Goal: Task Accomplishment & Management: Manage account settings

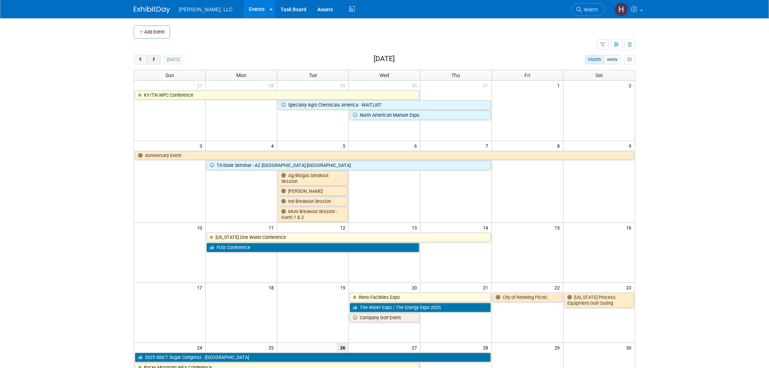
click at [157, 61] on button "next" at bounding box center [153, 59] width 13 height 9
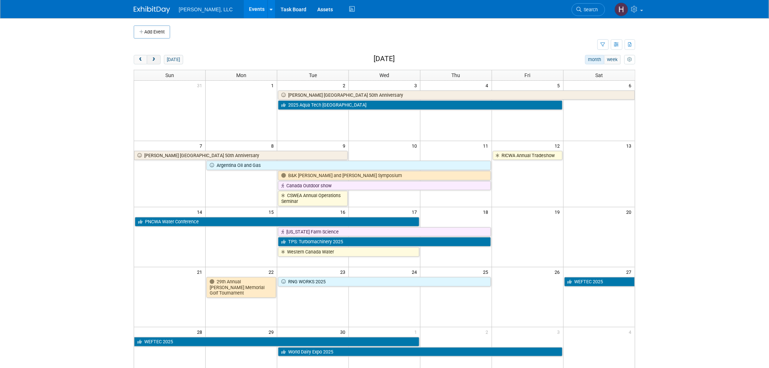
click at [148, 60] on button "next" at bounding box center [153, 59] width 13 height 9
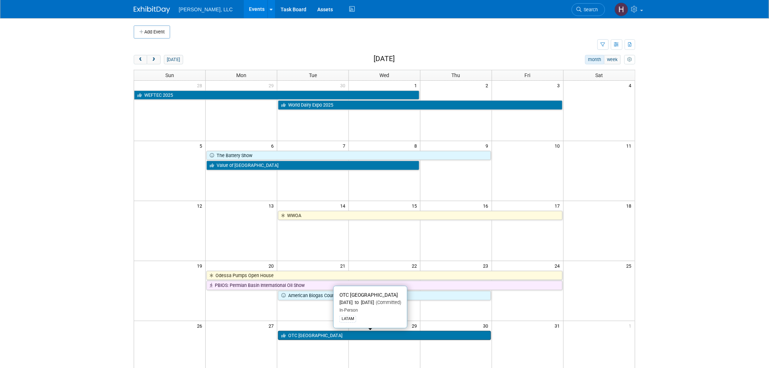
click at [348, 332] on link "OTC [GEOGRAPHIC_DATA]" at bounding box center [384, 335] width 213 height 9
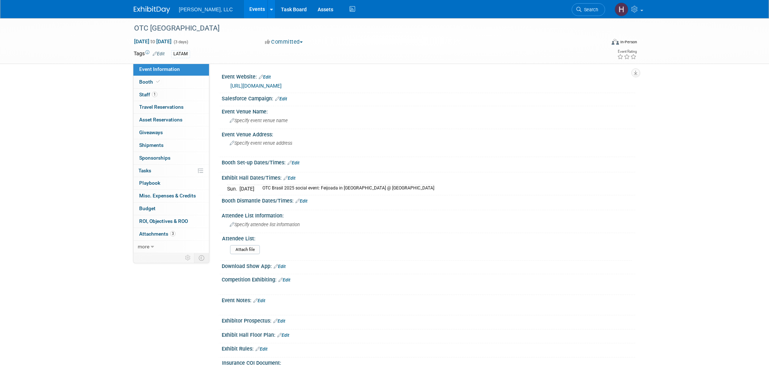
select select "Industrial"
click at [251, 84] on link "https://otcbrasil.org/general-info/" at bounding box center [256, 86] width 51 height 6
click at [253, 84] on link "https://otcbrasil.org/general-info/" at bounding box center [256, 86] width 51 height 6
click at [252, 85] on link "https://otcbrasil.org/general-info/" at bounding box center [256, 86] width 51 height 6
click at [175, 111] on link "0 Travel Reservations 0" at bounding box center [171, 107] width 76 height 12
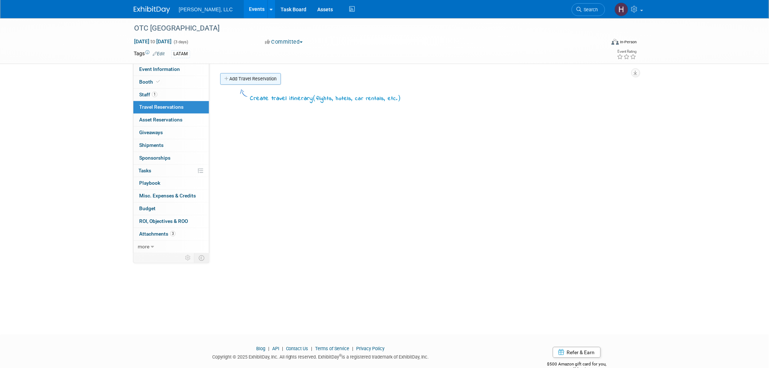
click at [227, 83] on link "Add Travel Reservation" at bounding box center [250, 79] width 61 height 12
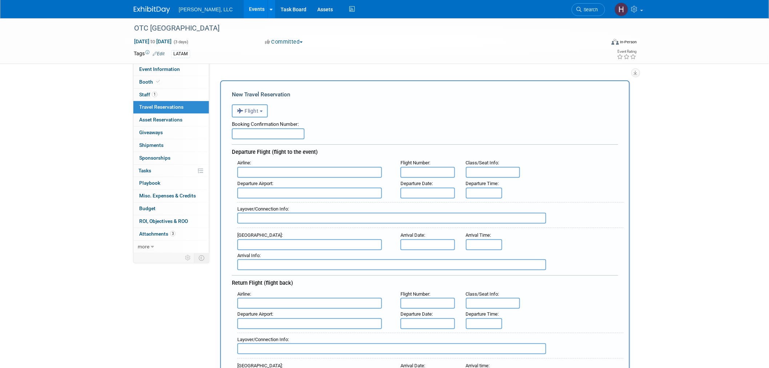
click at [241, 112] on icon "button" at bounding box center [241, 110] width 8 height 9
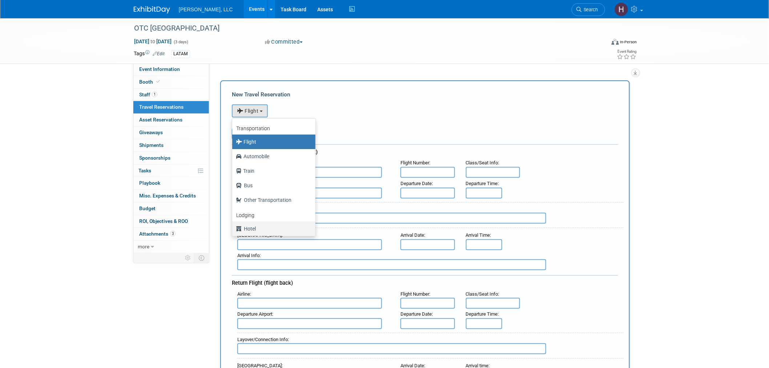
click at [267, 227] on label "Hotel" at bounding box center [272, 229] width 72 height 12
click at [233, 227] on input "Hotel" at bounding box center [231, 227] width 5 height 5
select select "6"
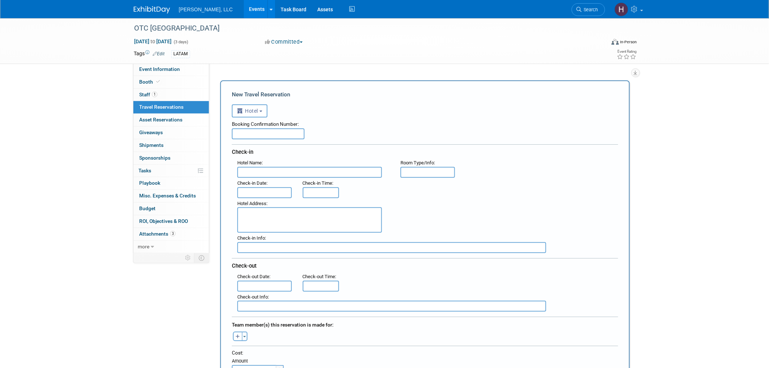
click at [287, 131] on input "text" at bounding box center [268, 133] width 73 height 11
paste input "PPZPFVKJ"
type input "PPZPFVKJ"
click at [313, 213] on textarea at bounding box center [309, 219] width 145 height 25
paste textarea "Atlantic Avenue 4240, Copacabana, RIO DE JANEIRO - RJ 22070002 RIO DE JANEIRO B…"
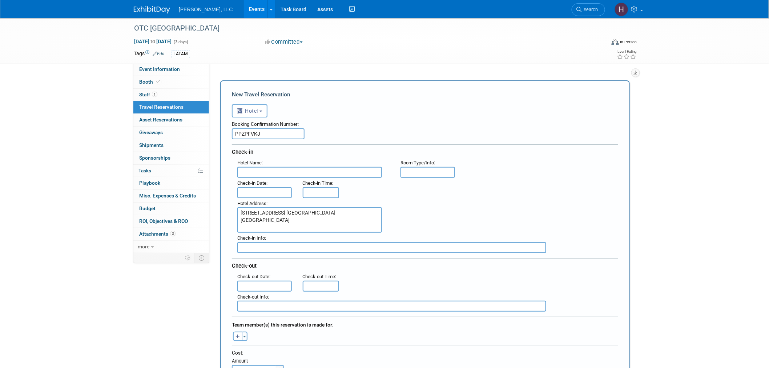
type textarea "Atlantic Avenue 4240, Copacabana, RIO DE JANEIRO - RJ 22070002 RIO DE JANEIRO B…"
click at [255, 201] on span "Hotel Address" at bounding box center [251, 203] width 29 height 5
click at [258, 187] on input "text" at bounding box center [264, 192] width 55 height 11
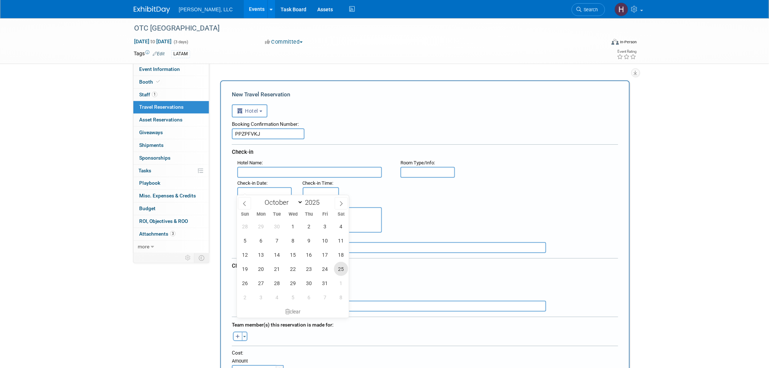
click at [339, 270] on span "25" at bounding box center [341, 269] width 14 height 14
type input "Oct 25, 2025"
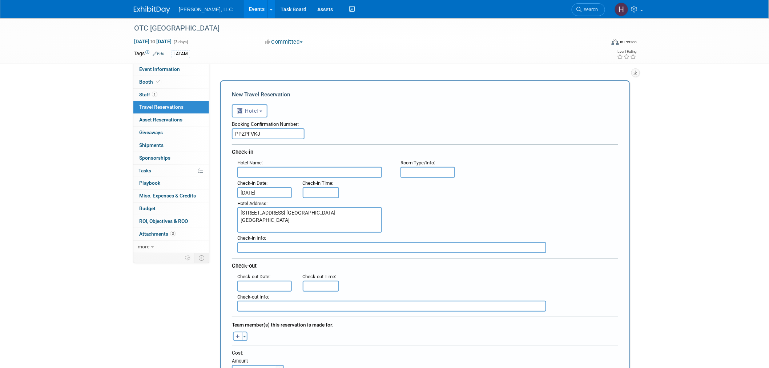
type input "3:00 PM"
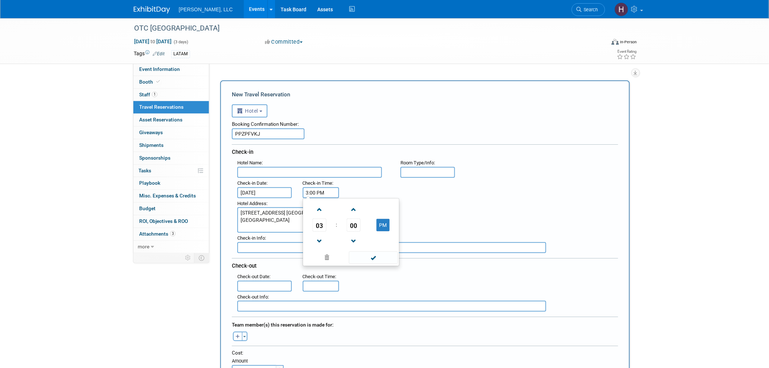
click at [319, 187] on input "3:00 PM" at bounding box center [321, 192] width 36 height 11
click at [372, 251] on span at bounding box center [373, 257] width 49 height 13
click at [332, 284] on input "11:00 AM" at bounding box center [321, 286] width 36 height 11
click at [318, 217] on span at bounding box center [319, 223] width 13 height 13
type input "12:00 PM"
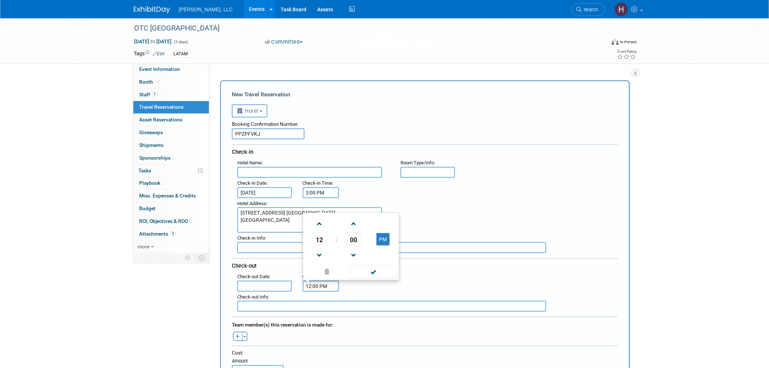
click at [279, 281] on input "text" at bounding box center [264, 286] width 55 height 11
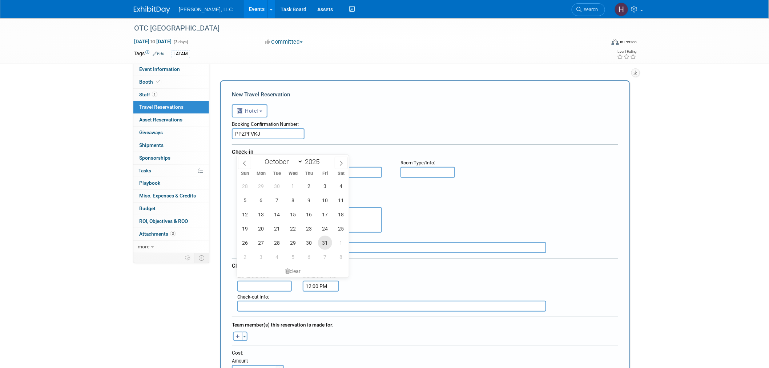
click at [324, 240] on span "31" at bounding box center [325, 243] width 14 height 14
type input "Oct 31, 2025"
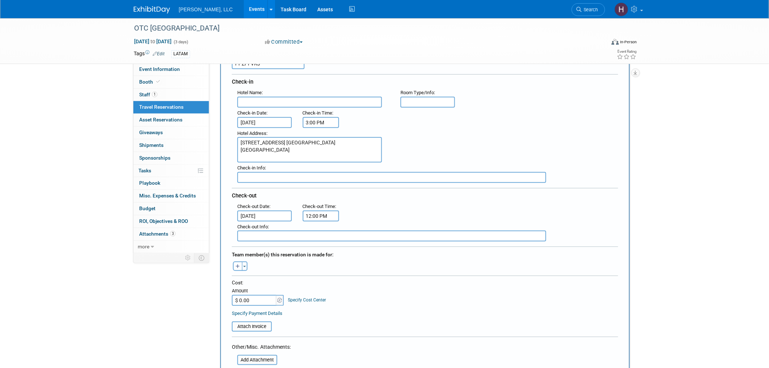
scroll to position [81, 0]
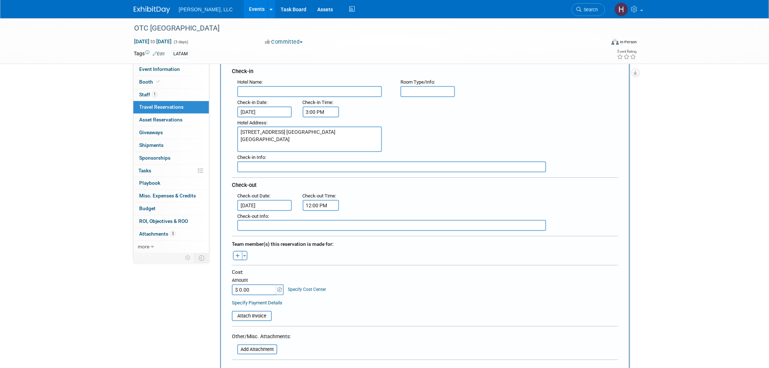
click at [238, 254] on icon "button" at bounding box center [238, 256] width 4 height 5
select select
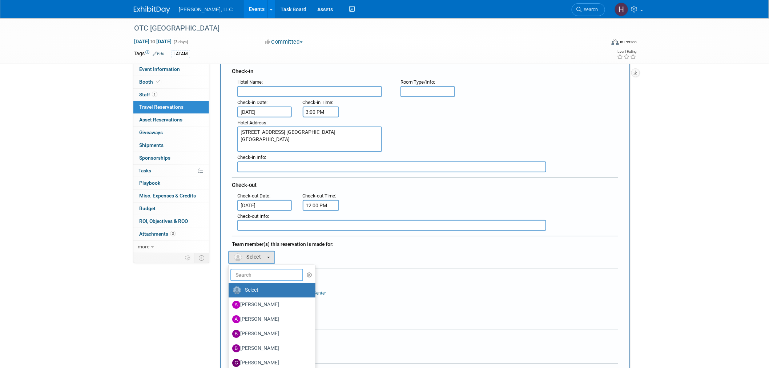
click at [255, 269] on input "text" at bounding box center [267, 275] width 73 height 12
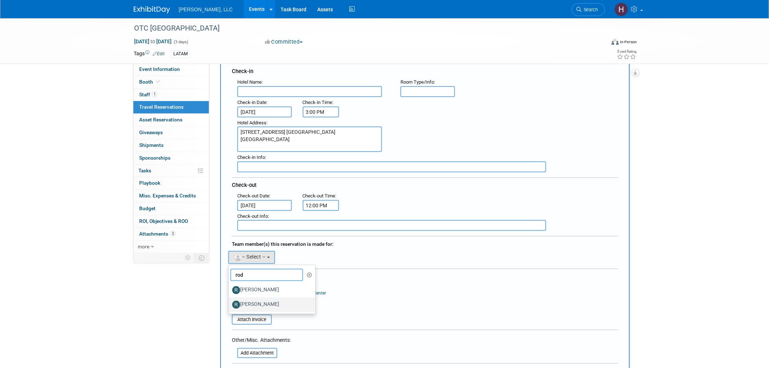
type input "rod"
click at [256, 299] on label "Rodolfo Querales" at bounding box center [270, 305] width 76 height 12
click at [230, 301] on input "Rodolfo Querales" at bounding box center [227, 303] width 5 height 5
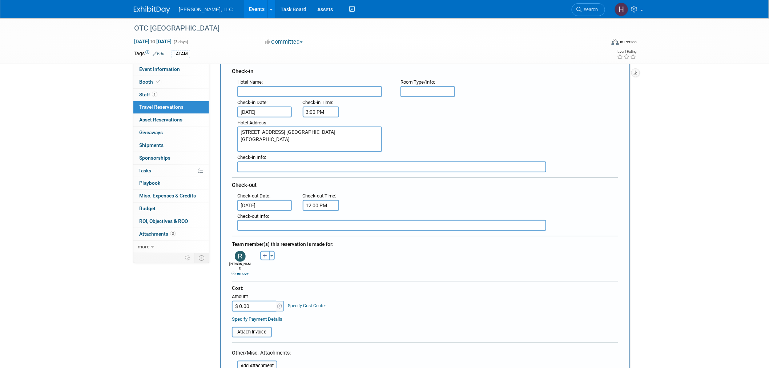
click at [243, 301] on input "$ 0.00" at bounding box center [254, 306] width 45 height 11
paste input "3,507.32"
type input "$ 3,507.32"
click at [252, 328] on input "file" at bounding box center [228, 332] width 87 height 9
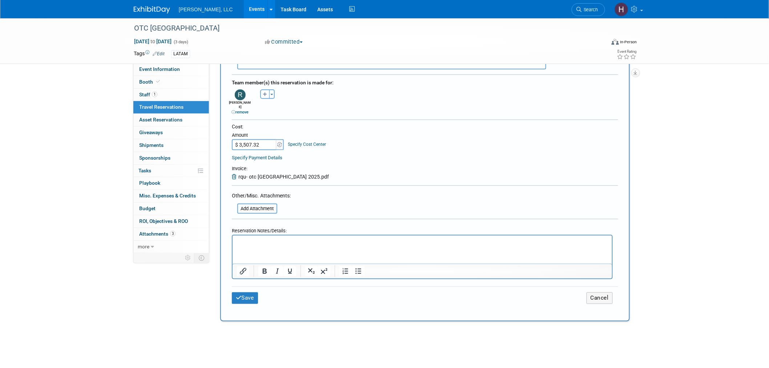
scroll to position [364, 0]
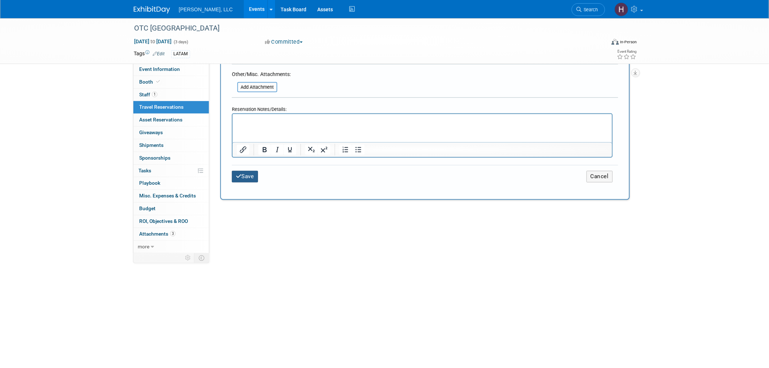
click at [243, 171] on button "Save" at bounding box center [245, 176] width 26 height 11
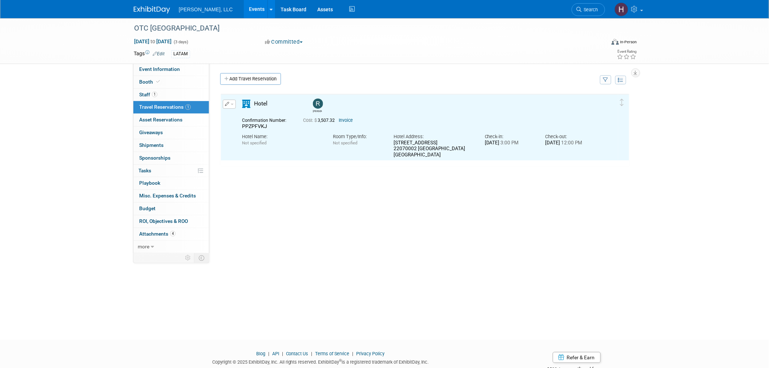
scroll to position [0, 0]
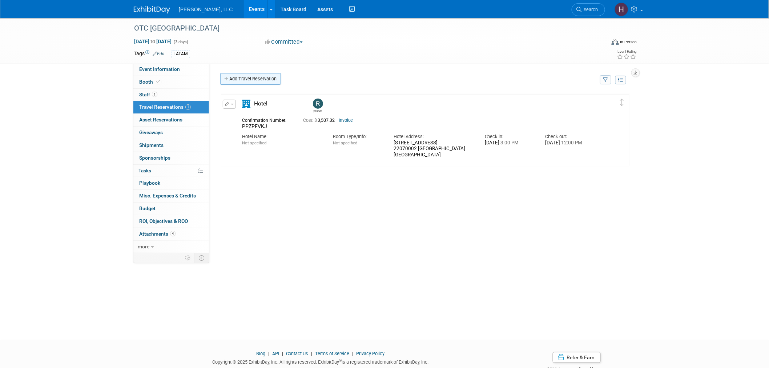
click at [255, 77] on link "Add Travel Reservation" at bounding box center [250, 79] width 61 height 12
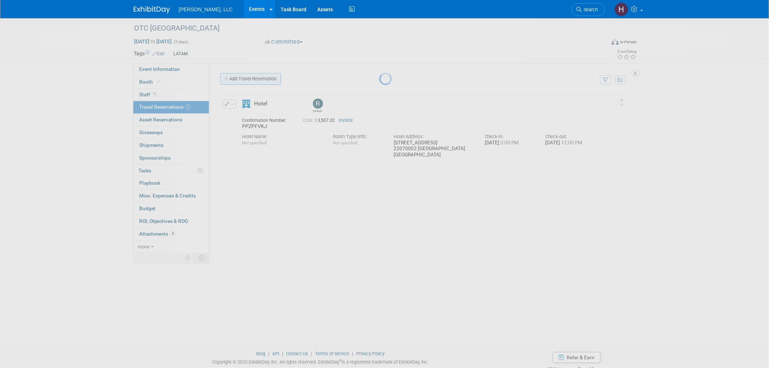
select select "9"
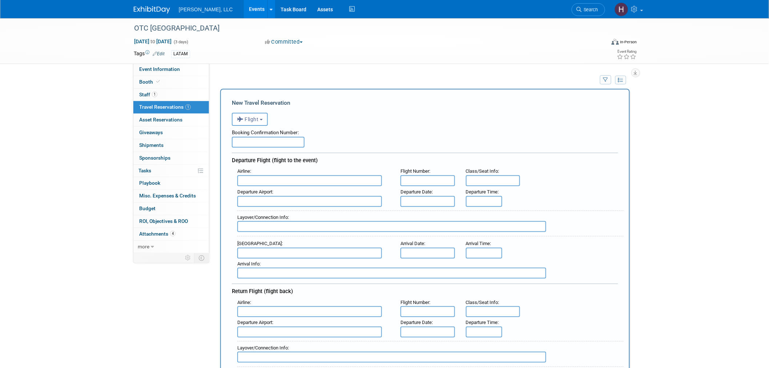
click at [263, 138] on input "text" at bounding box center [268, 142] width 73 height 11
paste input "HAR4XP"
type input "HAR4XP"
click at [425, 196] on input "text" at bounding box center [428, 201] width 55 height 11
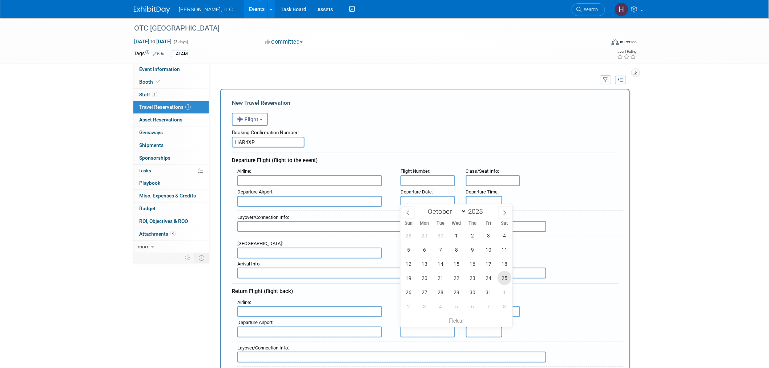
click at [503, 280] on span "25" at bounding box center [505, 278] width 14 height 14
type input "Oct 25, 2025"
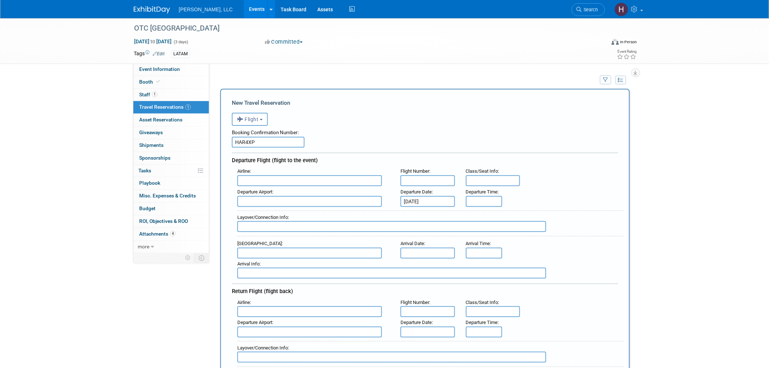
click at [431, 252] on input "text" at bounding box center [428, 253] width 55 height 11
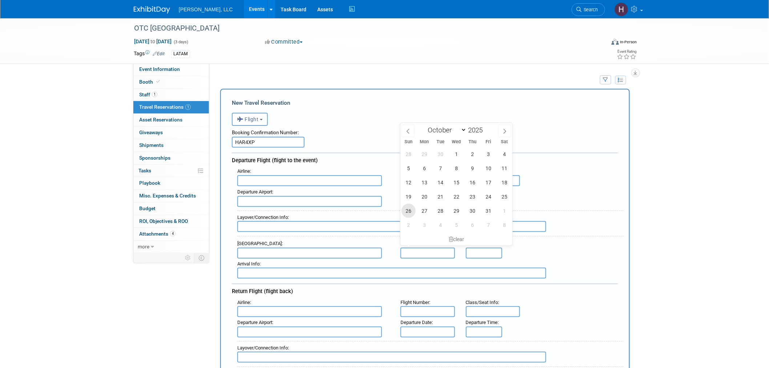
click at [407, 211] on span "26" at bounding box center [409, 211] width 14 height 14
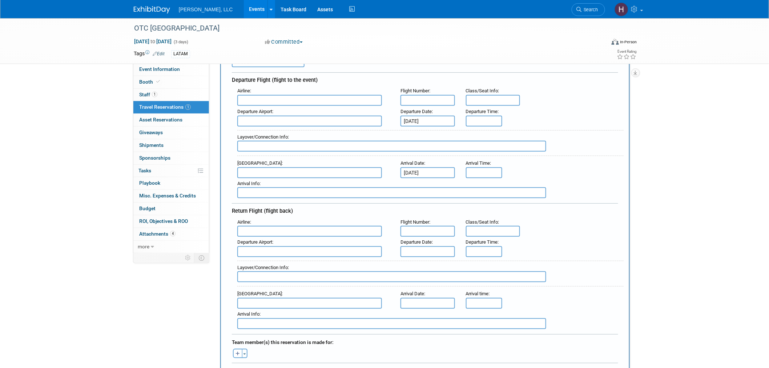
scroll to position [81, 0]
click at [0, 0] on span "20" at bounding box center [0, 0] width 0 height 0
type input "Oct 20, 2025"
click at [430, 246] on input "text" at bounding box center [428, 251] width 55 height 11
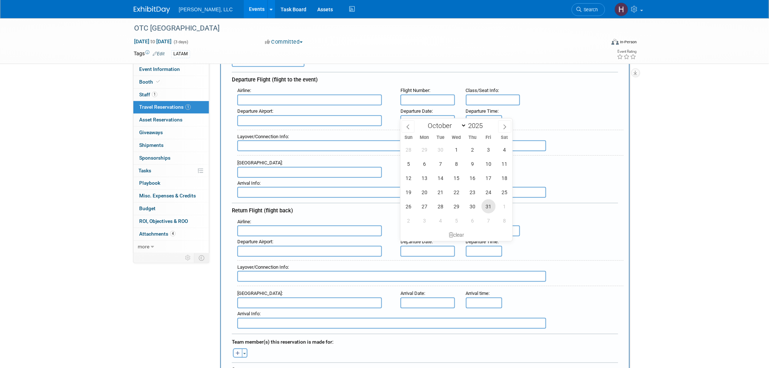
click at [488, 204] on span "31" at bounding box center [489, 206] width 14 height 14
type input "Oct 31, 2025"
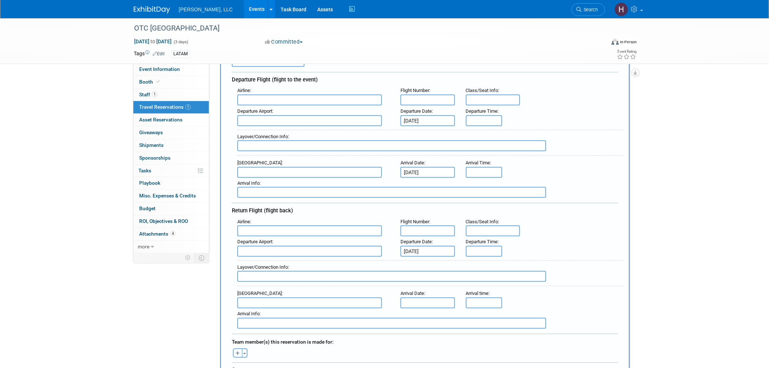
click at [450, 289] on div "Arrival Date :" at bounding box center [428, 293] width 55 height 8
click at [439, 297] on input "text" at bounding box center [428, 302] width 55 height 11
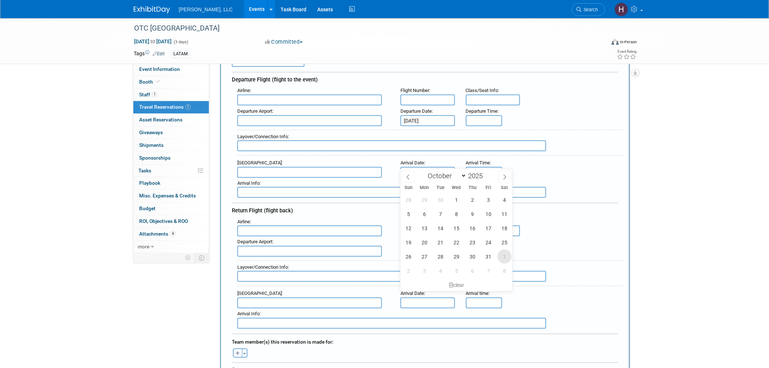
click at [504, 257] on span "1" at bounding box center [505, 256] width 14 height 14
type input "Nov 1, 2025"
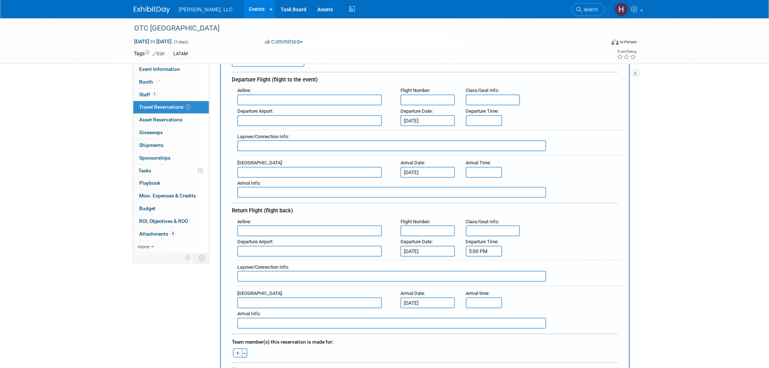
click at [484, 246] on input "5:00 PM" at bounding box center [484, 251] width 36 height 11
click at [484, 281] on span "05" at bounding box center [483, 283] width 14 height 13
click at [508, 298] on td "09" at bounding box center [502, 308] width 23 height 20
click at [517, 283] on span "00" at bounding box center [517, 283] width 14 height 13
click at [526, 283] on td "30" at bounding box center [526, 288] width 23 height 20
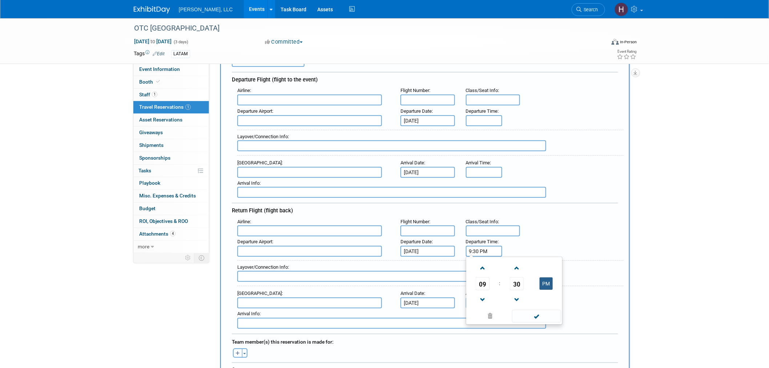
click at [547, 280] on button "PM" at bounding box center [546, 283] width 13 height 12
drag, startPoint x: 544, startPoint y: 310, endPoint x: 542, endPoint y: 307, distance: 3.9
click at [544, 310] on span at bounding box center [536, 316] width 49 height 13
click at [492, 247] on input "9:30 AM" at bounding box center [484, 251] width 36 height 11
click at [546, 277] on button "AM" at bounding box center [546, 283] width 13 height 12
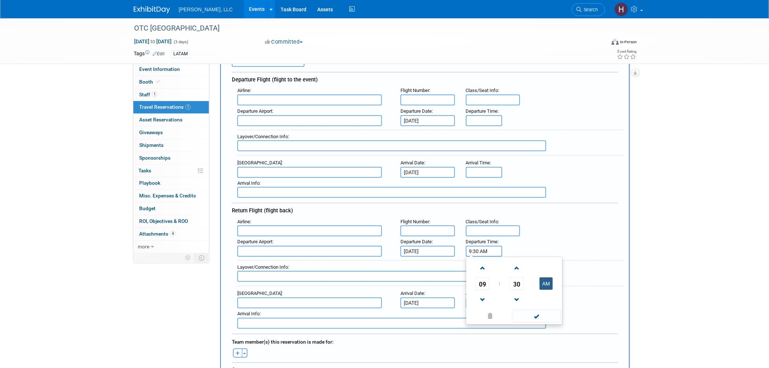
type input "9:30 PM"
click at [597, 260] on div "Layover/Connection Info :" at bounding box center [430, 273] width 387 height 26
type input "5:00 PM"
click at [479, 297] on input "5:00 PM" at bounding box center [484, 302] width 36 height 11
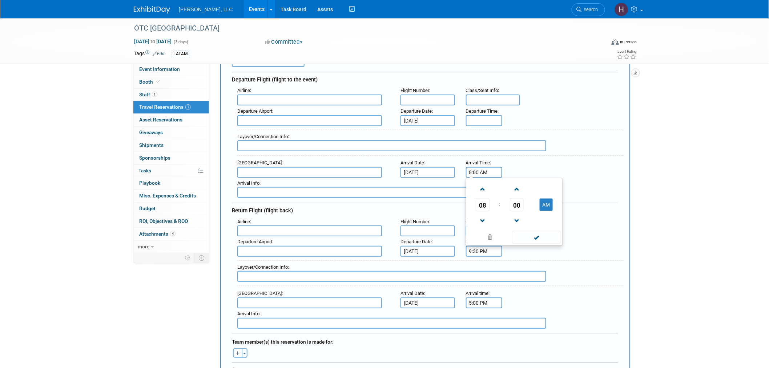
click at [483, 169] on input "8:00 AM" at bounding box center [484, 172] width 36 height 11
click at [480, 200] on span "08" at bounding box center [483, 204] width 14 height 13
click at [500, 184] on td "01" at bounding box center [502, 190] width 23 height 20
click at [515, 202] on span "00" at bounding box center [517, 204] width 14 height 13
click at [549, 185] on td "15" at bounding box center [549, 190] width 23 height 20
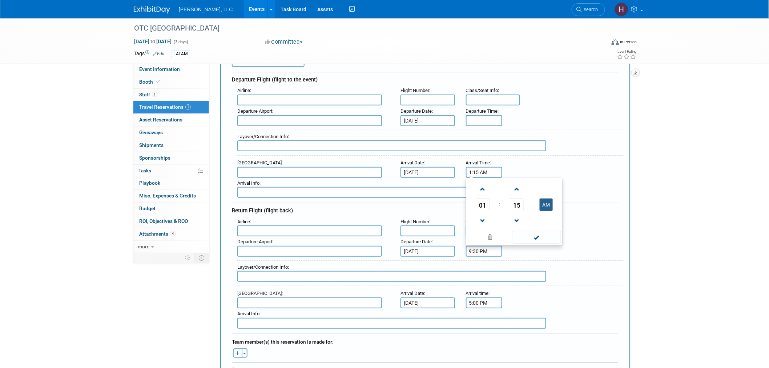
click at [547, 201] on button "AM" at bounding box center [546, 205] width 13 height 12
type input "1:15 PM"
click at [540, 234] on span at bounding box center [536, 237] width 49 height 13
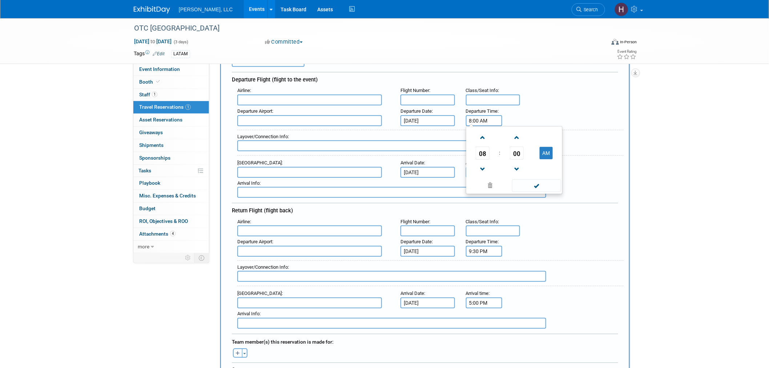
click at [490, 119] on input "8:00 AM" at bounding box center [484, 120] width 36 height 11
click at [489, 153] on span "08" at bounding box center [483, 153] width 14 height 13
click at [528, 175] on td "10" at bounding box center [526, 177] width 23 height 20
click at [520, 151] on span "00" at bounding box center [517, 153] width 14 height 13
click at [523, 155] on td "30" at bounding box center [526, 158] width 23 height 20
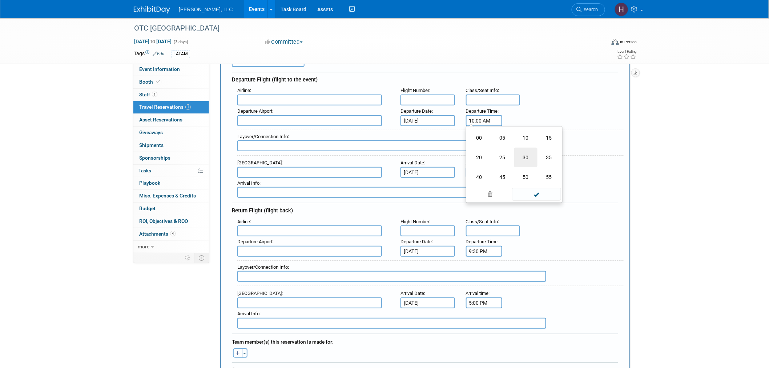
type input "10:30 AM"
click at [536, 183] on span at bounding box center [536, 185] width 49 height 13
click at [260, 100] on input "text" at bounding box center [309, 100] width 145 height 11
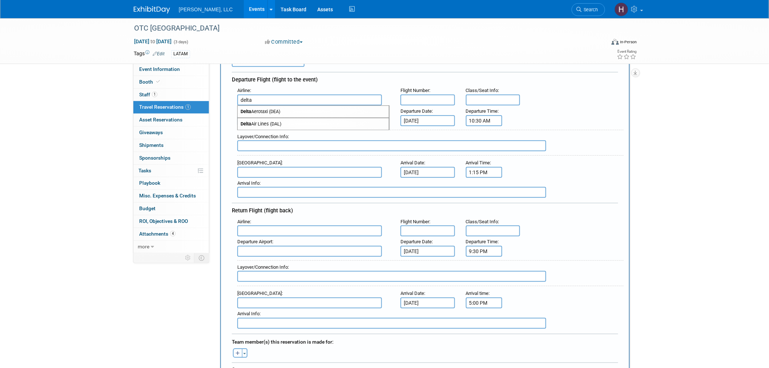
click at [240, 122] on span "Delta Air Lines (DAL)" at bounding box center [313, 124] width 151 height 12
type input "Delta Air Lines (DAL)"
click at [428, 99] on input "text" at bounding box center [428, 100] width 55 height 11
paste input "DL6070"
type input "DL6070"
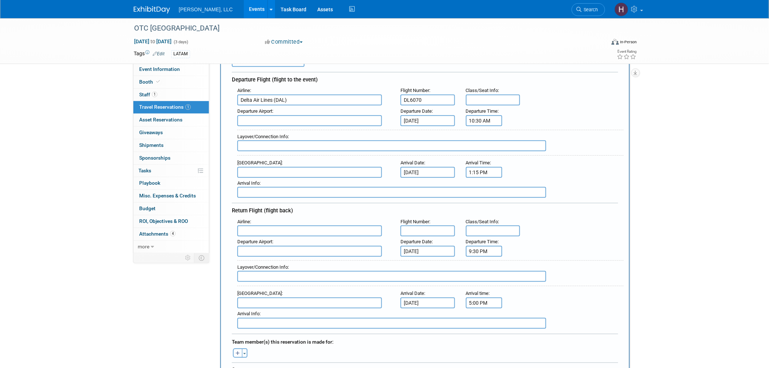
click at [261, 140] on input "text" at bounding box center [391, 145] width 309 height 11
paste input "DL6070Operated byLATAM Airlines"
click at [273, 142] on input "GRU- DL6070Operated byLATAM Airlines" at bounding box center [391, 145] width 309 height 11
type input "GRU- DL6070 Operated by LATAM Airlines"
click at [262, 167] on input "text" at bounding box center [309, 172] width 145 height 11
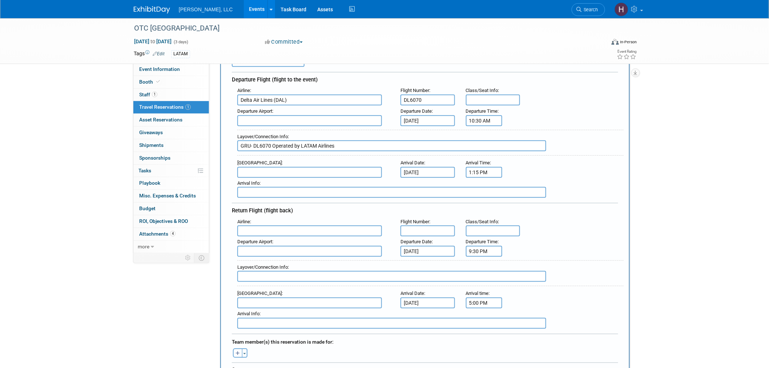
type input "M"
click at [262, 167] on input "GIG" at bounding box center [309, 172] width 145 height 11
click at [269, 170] on input "GIG" at bounding box center [309, 172] width 145 height 11
type input "G"
type input "R"
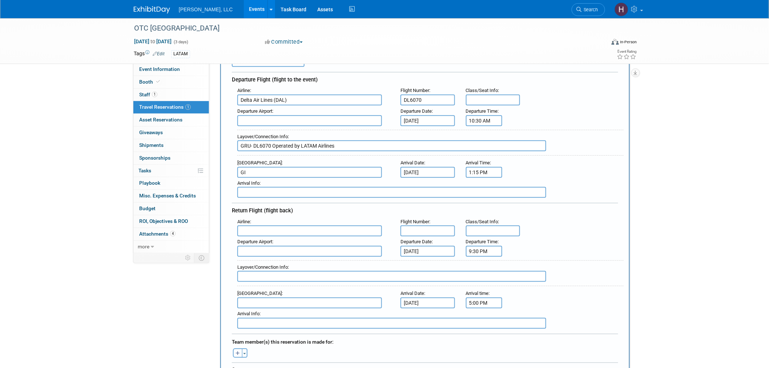
type input "GIG"
click at [263, 246] on input "text" at bounding box center [309, 251] width 145 height 11
type input "GIG"
click at [260, 271] on input "text" at bounding box center [391, 276] width 309 height 11
type input "ATL"
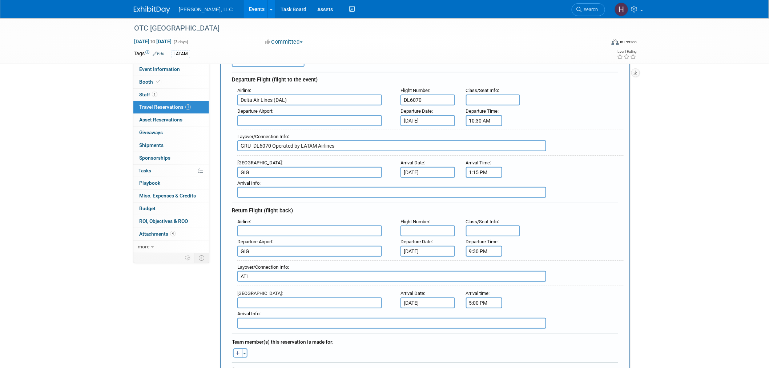
click at [266, 297] on input "text" at bounding box center [309, 302] width 145 height 11
click at [273, 309] on span "MCO - Orlando International Airport" at bounding box center [313, 315] width 151 height 12
type input "MCO - Orlando International Airport"
click at [236, 351] on icon "button" at bounding box center [238, 353] width 4 height 5
select select
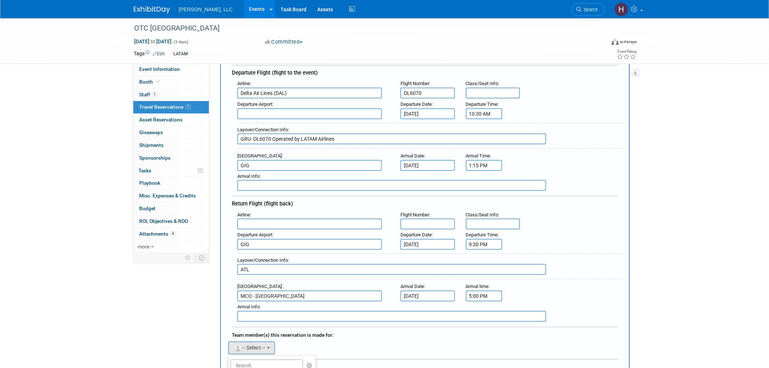
scroll to position [202, 0]
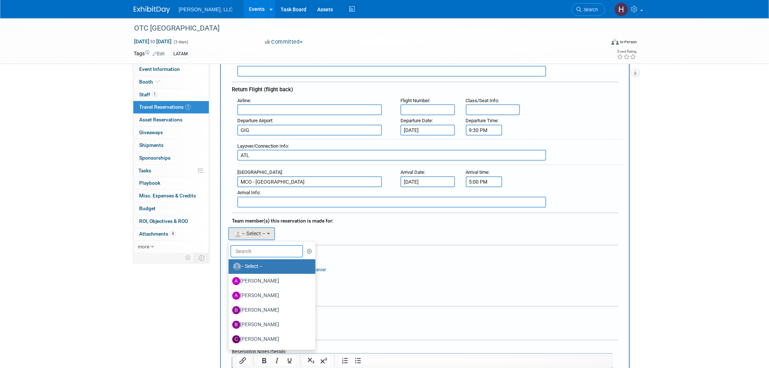
click at [253, 245] on input "text" at bounding box center [267, 251] width 73 height 12
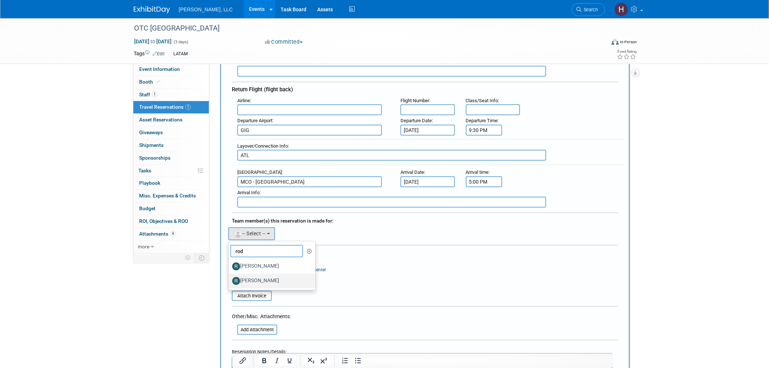
type input "rod"
click at [259, 275] on label "Rodolfo Querales" at bounding box center [270, 281] width 76 height 12
click at [260, 275] on label "Rodolfo Querales" at bounding box center [270, 281] width 76 height 12
click at [230, 278] on input "Rodolfo Querales" at bounding box center [227, 280] width 5 height 5
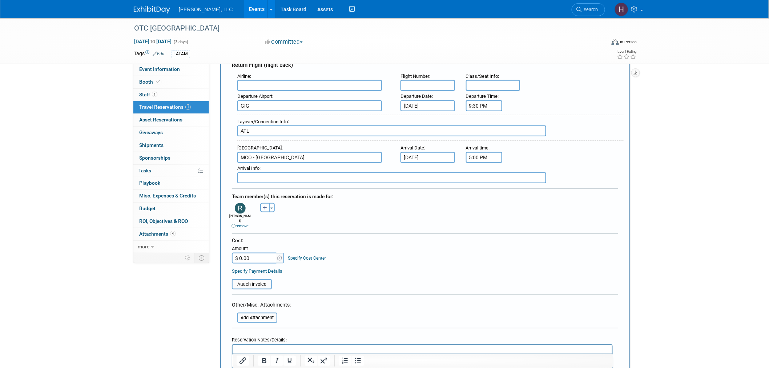
scroll to position [242, 0]
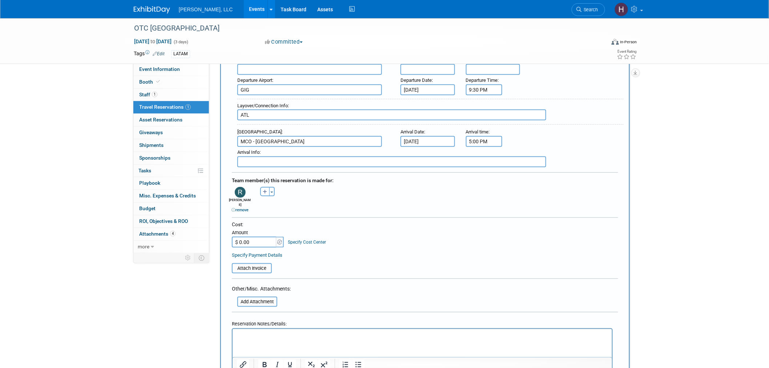
click at [262, 237] on input "$ 0.00" at bounding box center [254, 242] width 45 height 11
paste input "3,111.21"
type input "$ 3,111.21"
click at [255, 264] on input "file" at bounding box center [228, 268] width 87 height 9
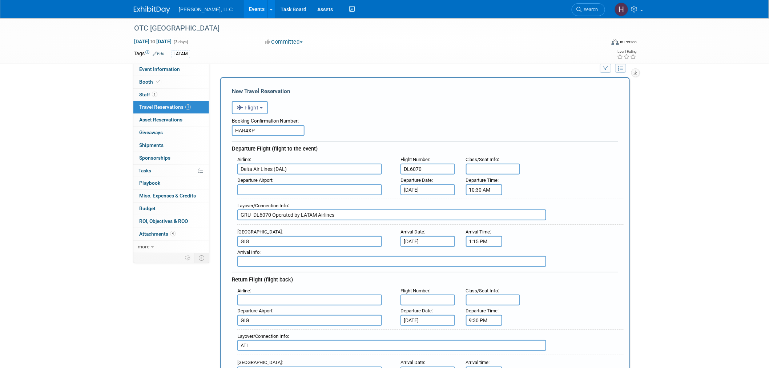
scroll to position [0, 0]
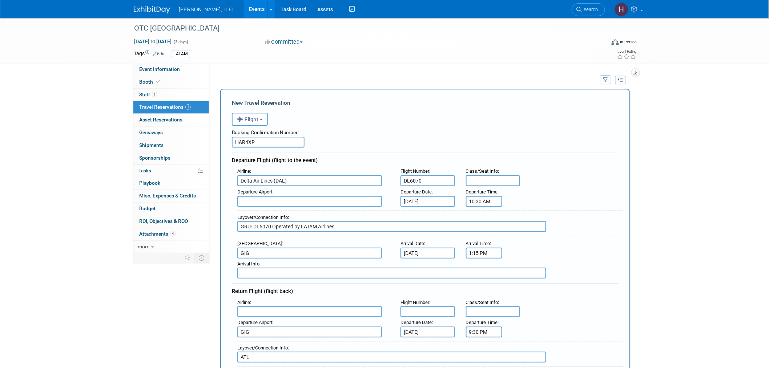
click at [279, 197] on input "text" at bounding box center [309, 201] width 145 height 11
click at [292, 209] on span "MCO - Orlando International Airport" at bounding box center [313, 213] width 151 height 12
type input "MCO - Orlando International Airport"
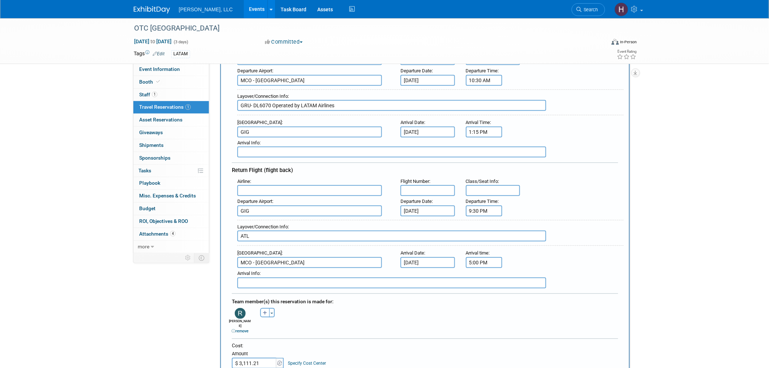
click at [271, 231] on input "ATL" at bounding box center [391, 236] width 309 height 11
paste input "DL0060"
paste input "9:30 PM"
type input "ATL-DL0060 9:30 PM"
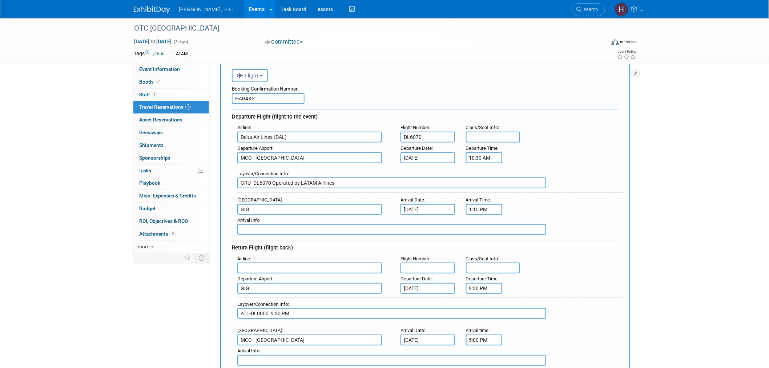
scroll to position [0, 0]
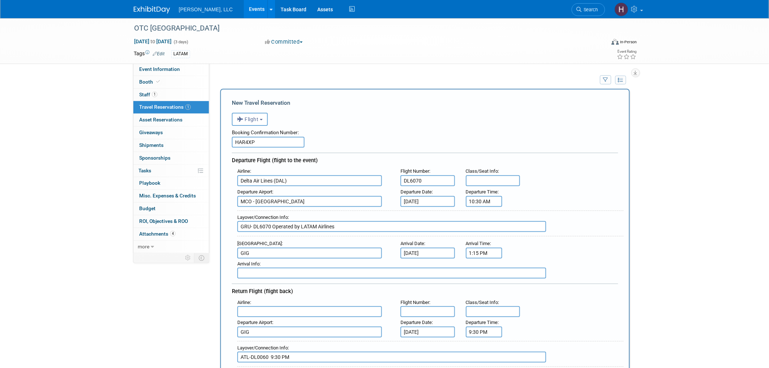
drag, startPoint x: 333, startPoint y: 223, endPoint x: 273, endPoint y: 224, distance: 60.4
click at [273, 224] on input "GRU- DL6070 Operated by LATAM Airlines" at bounding box center [391, 226] width 309 height 11
paste input "12:15 PM"
click at [273, 224] on input "GRU- DL6070 12:15 PM" at bounding box center [391, 226] width 309 height 11
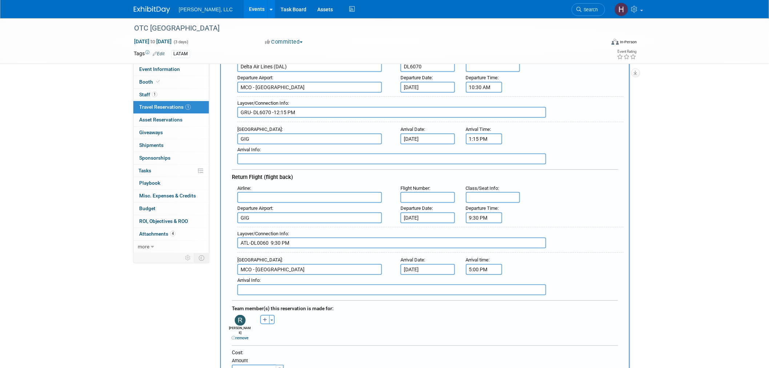
scroll to position [161, 0]
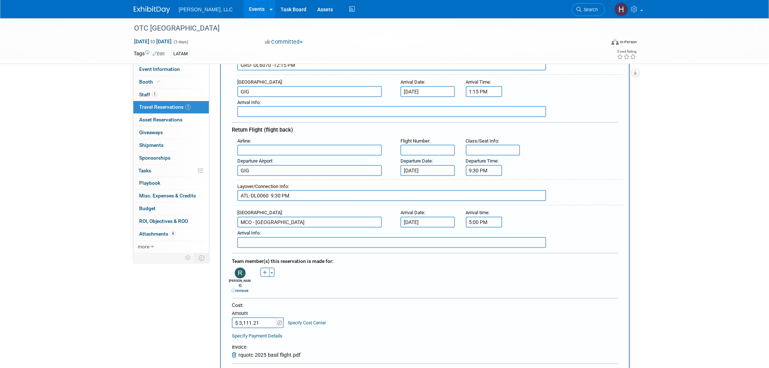
type input "GRU- DL6070 -12:15 PM"
click at [271, 190] on input "ATL-DL0060 9:30 PM" at bounding box center [391, 195] width 309 height 11
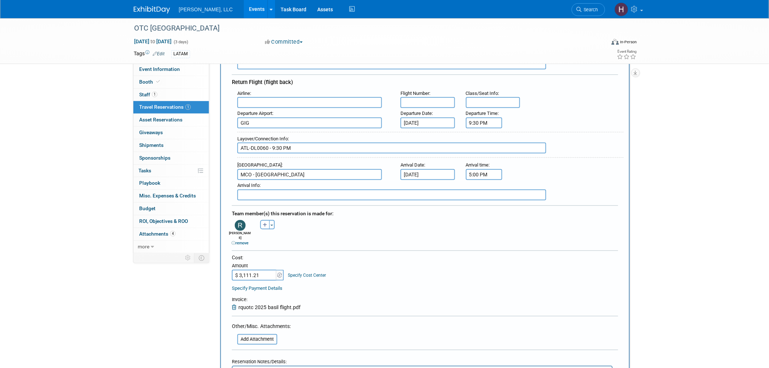
scroll to position [283, 0]
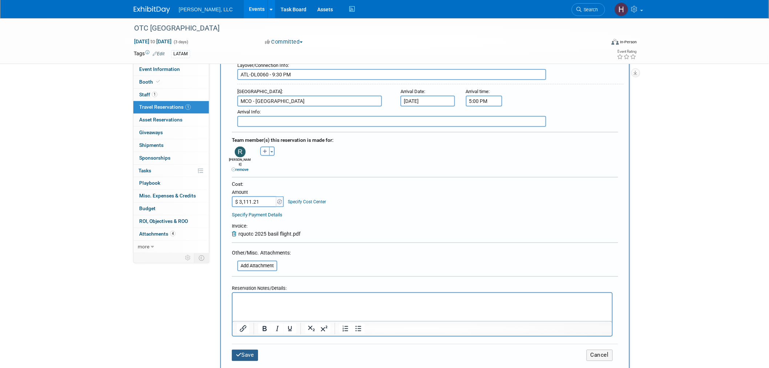
type input "ATL-DL0060 - 9:30 PM"
click at [244, 350] on button "Save" at bounding box center [245, 355] width 26 height 11
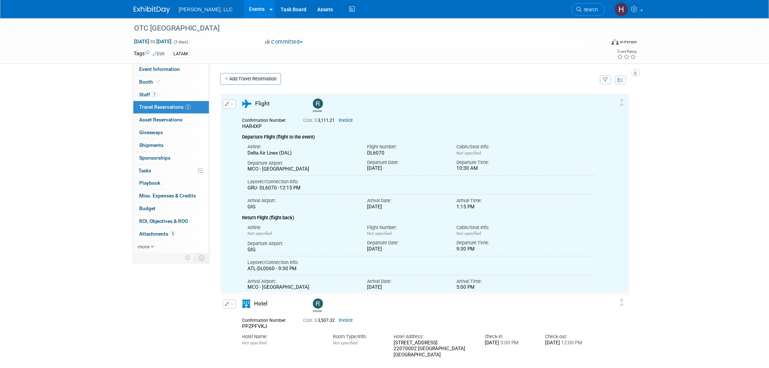
scroll to position [0, 0]
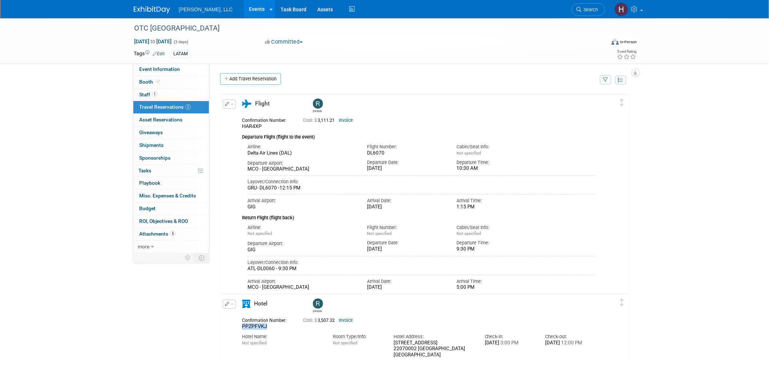
drag, startPoint x: 269, startPoint y: 324, endPoint x: 242, endPoint y: 326, distance: 27.7
click at [242, 326] on div "PPZPFVKJ" at bounding box center [267, 326] width 50 height 7
copy span "PPZPFVKJ"
click at [233, 103] on button "button" at bounding box center [229, 104] width 13 height 9
click at [267, 333] on div "Hotel Name:" at bounding box center [282, 336] width 80 height 7
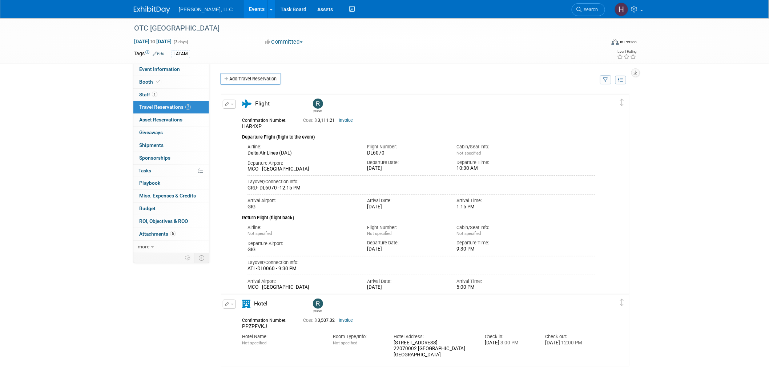
click at [231, 304] on span "button" at bounding box center [232, 304] width 3 height 1
drag, startPoint x: 253, startPoint y: 321, endPoint x: 252, endPoint y: 316, distance: 5.9
click at [252, 321] on button "Edit Reservation" at bounding box center [253, 317] width 61 height 11
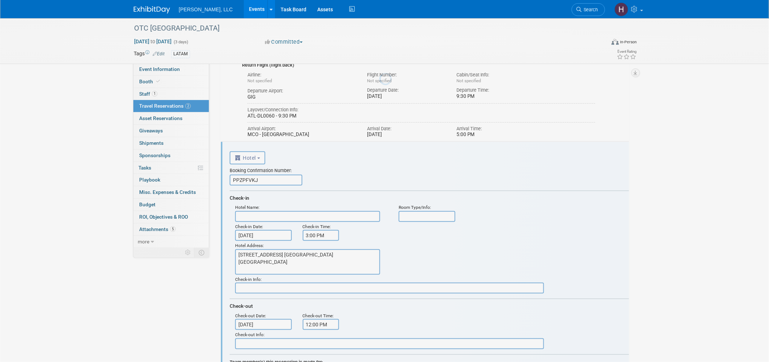
scroll to position [212, 0]
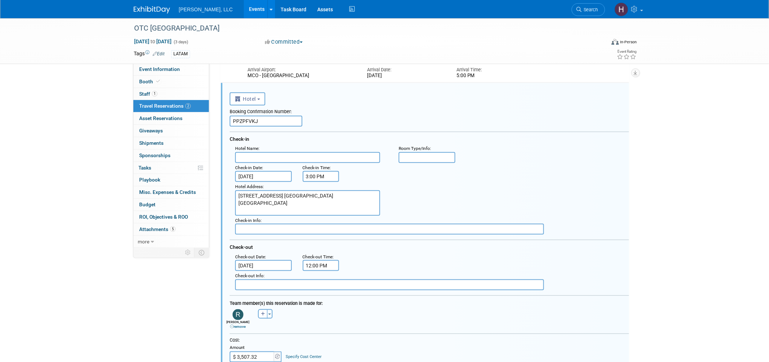
click at [260, 116] on input "PPZPFVKJ" at bounding box center [266, 121] width 73 height 11
paste input "XCM"
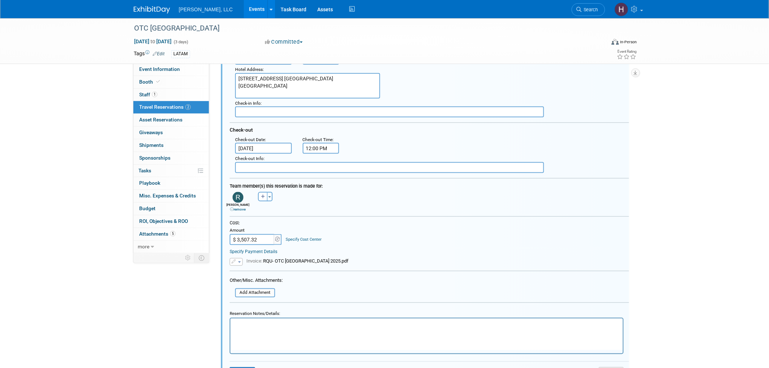
scroll to position [413, 0]
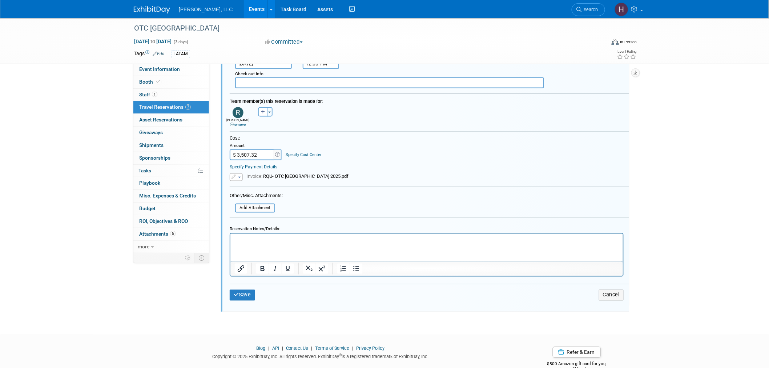
type input "PPZPFXCM"
click at [250, 149] on input "$ 3,507.32" at bounding box center [252, 154] width 45 height 11
paste input "006.15"
type input "$ 3,006.15"
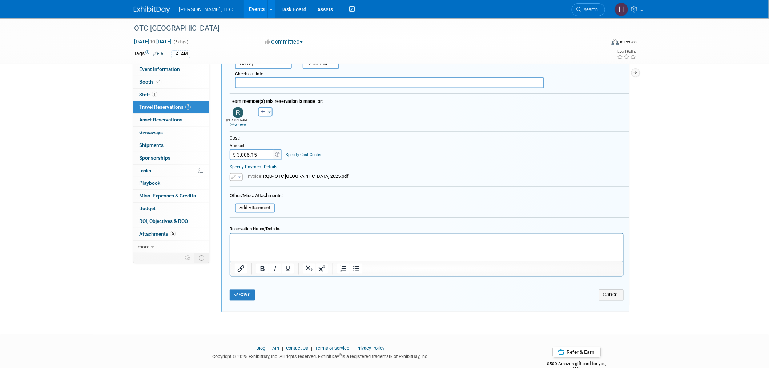
click at [235, 175] on icon "button" at bounding box center [234, 177] width 5 height 4
click at [238, 185] on icon at bounding box center [239, 187] width 5 height 5
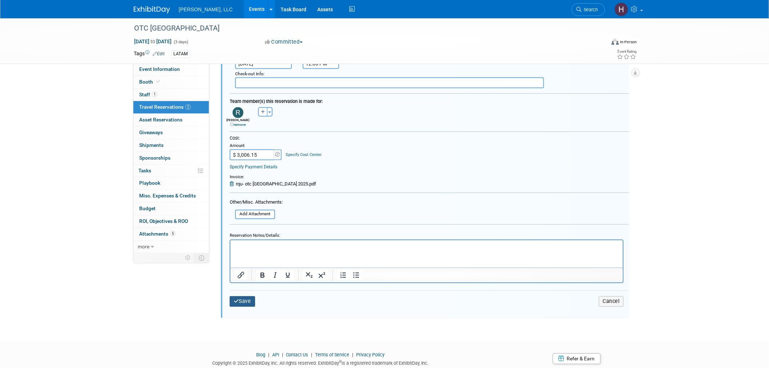
click at [249, 296] on button "Save" at bounding box center [242, 301] width 25 height 11
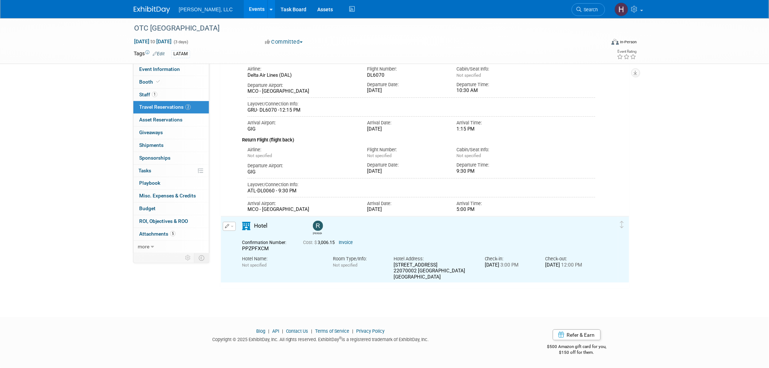
scroll to position [0, 0]
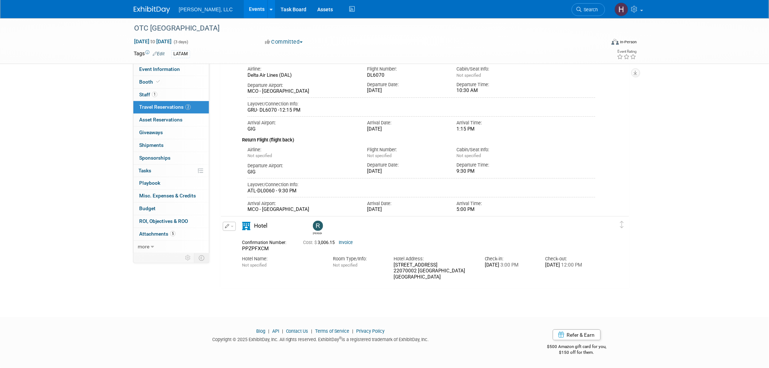
click at [230, 227] on button "button" at bounding box center [229, 226] width 13 height 9
click at [231, 241] on icon "button" at bounding box center [231, 238] width 6 height 5
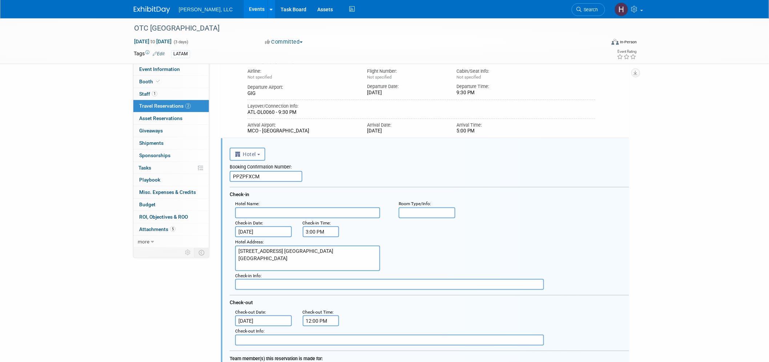
scroll to position [212, 0]
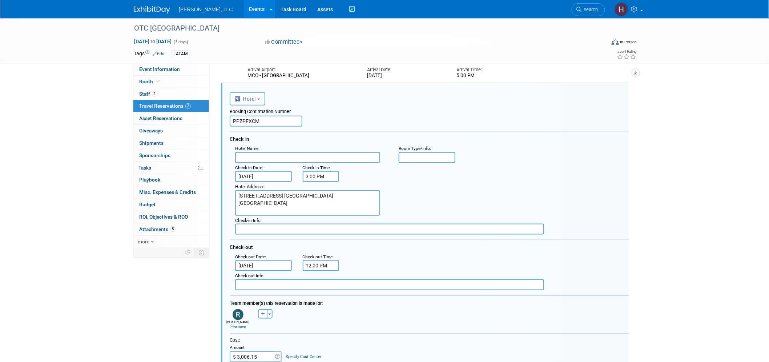
click at [260, 172] on input "Oct 25, 2025" at bounding box center [263, 176] width 57 height 11
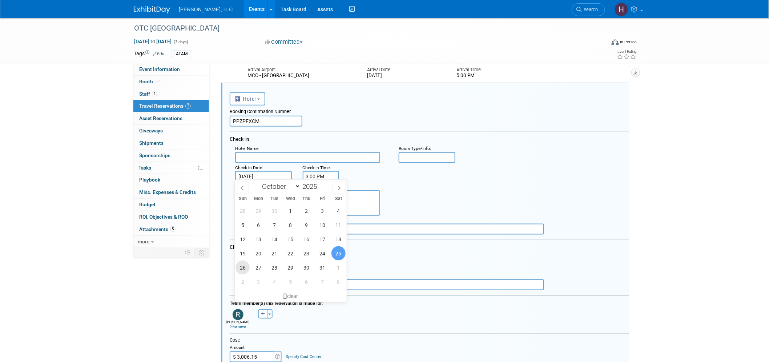
click at [241, 268] on span "26" at bounding box center [243, 267] width 14 height 14
type input "Oct 26, 2025"
click at [264, 153] on input "text" at bounding box center [307, 157] width 145 height 11
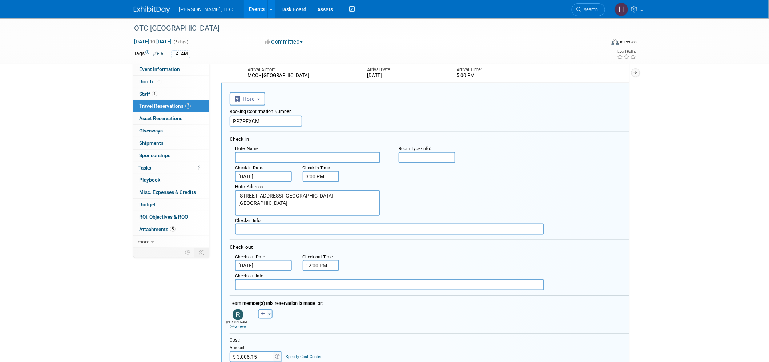
paste input "Fairmont Rio de Janeiro Copacabana 5 Estrelas"
click at [500, 197] on div "Hotel Address : Atlantic Avenue 4240, Copacabana, RIO DE JANEIRO - RJ 22070002 …" at bounding box center [432, 199] width 405 height 34
drag, startPoint x: 354, startPoint y: 157, endPoint x: 323, endPoint y: 160, distance: 31.4
click at [323, 160] on input "Fairmont Rio de Janeiro Copacabana 5 Estrelas" at bounding box center [307, 157] width 145 height 11
type input "Fairmont Rio de Janeiro Copacabana"
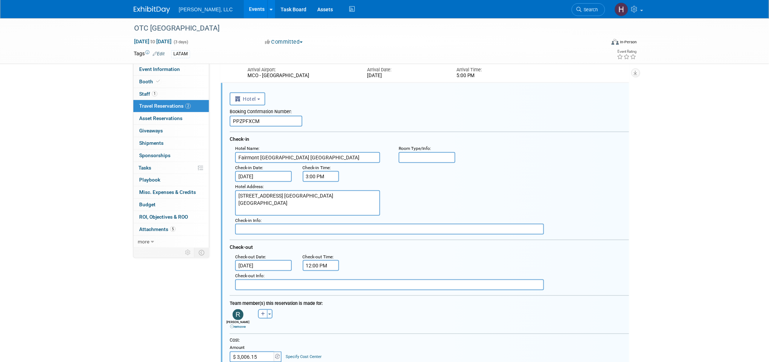
click at [455, 188] on div "Hotel Address : Atlantic Avenue 4240, Copacabana, RIO DE JANEIRO - RJ 22070002 …" at bounding box center [432, 199] width 405 height 34
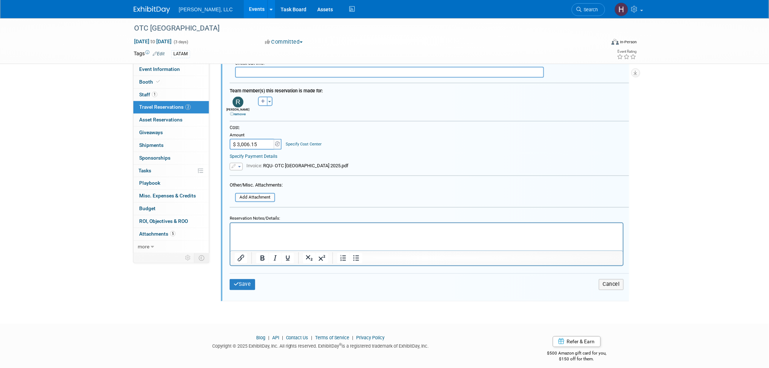
scroll to position [431, 0]
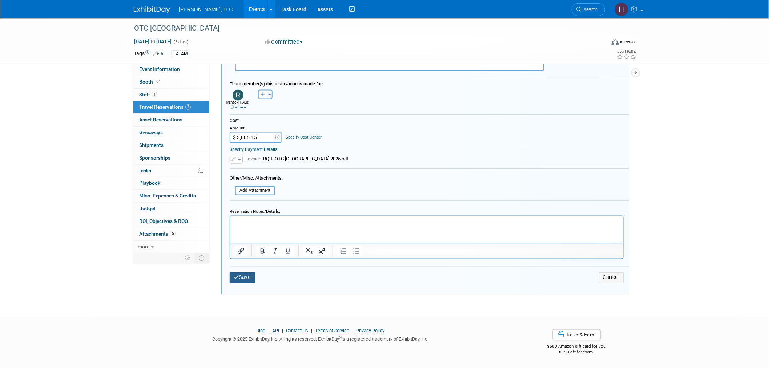
click at [239, 272] on button "Save" at bounding box center [242, 277] width 25 height 11
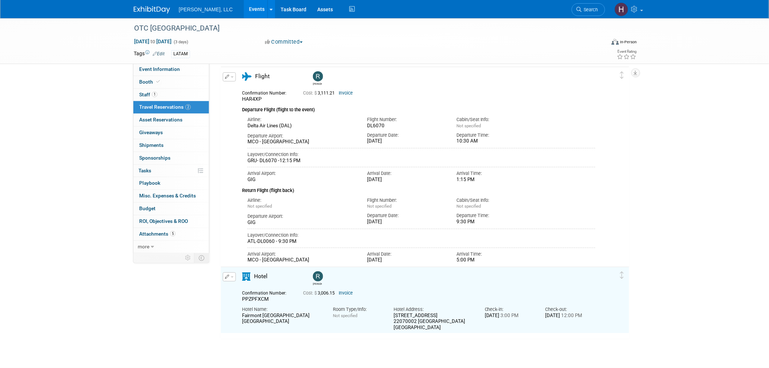
scroll to position [0, 0]
